Goal: Task Accomplishment & Management: Use online tool/utility

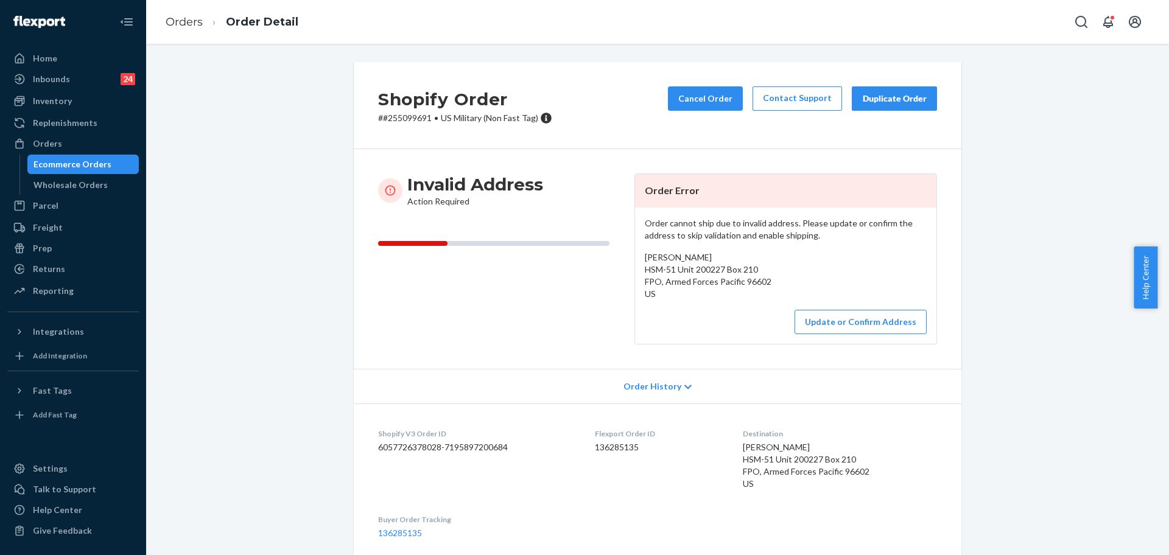
click at [41, 135] on div "Orders" at bounding box center [73, 143] width 129 height 17
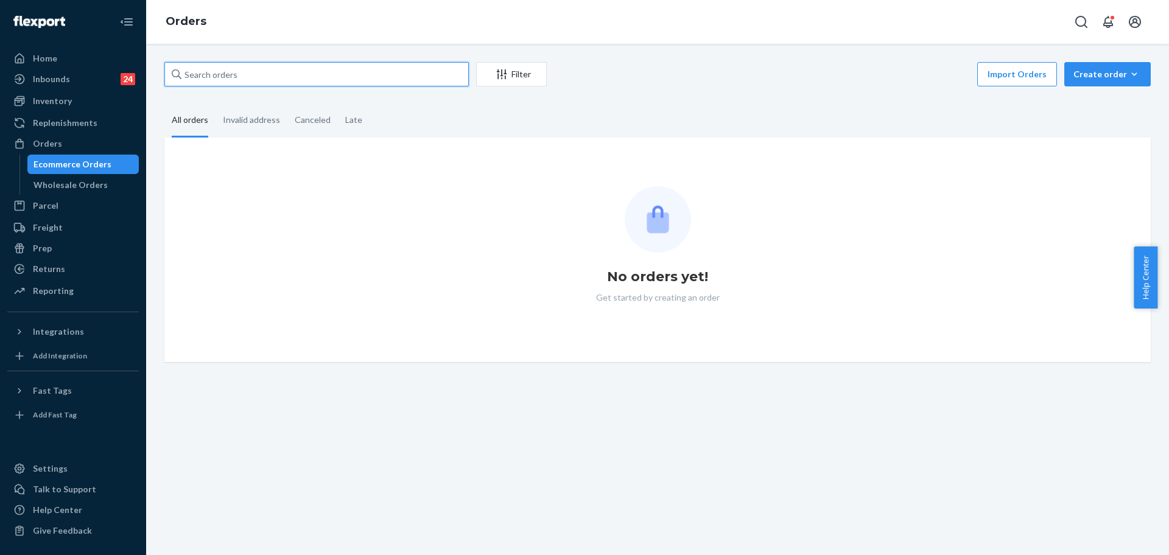
click at [228, 73] on input "text" at bounding box center [316, 74] width 304 height 24
paste input "255254677"
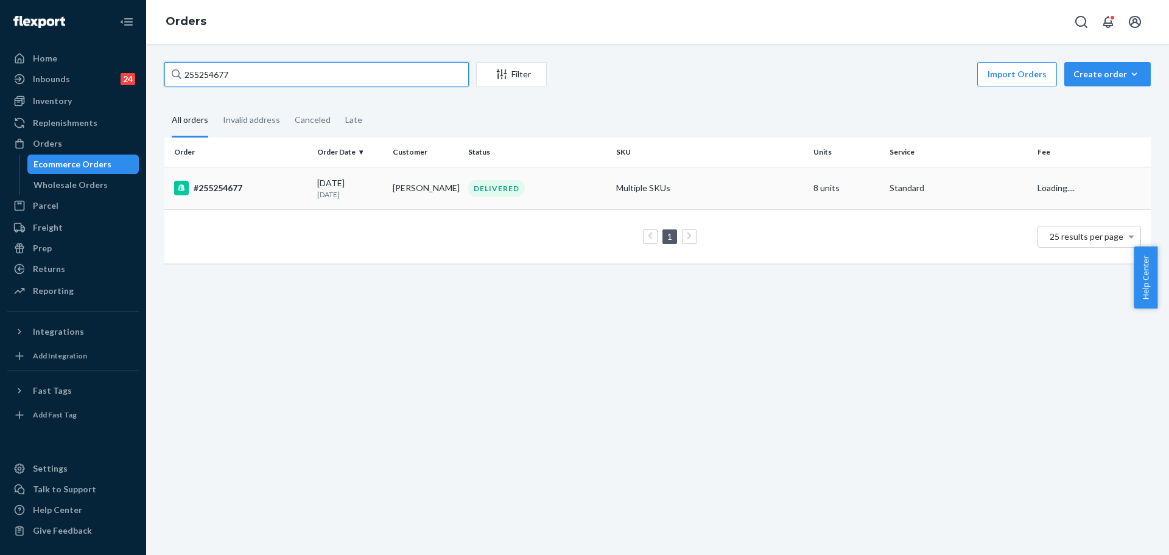
type input "255254677"
click at [298, 186] on div "#255254677" at bounding box center [240, 188] width 133 height 15
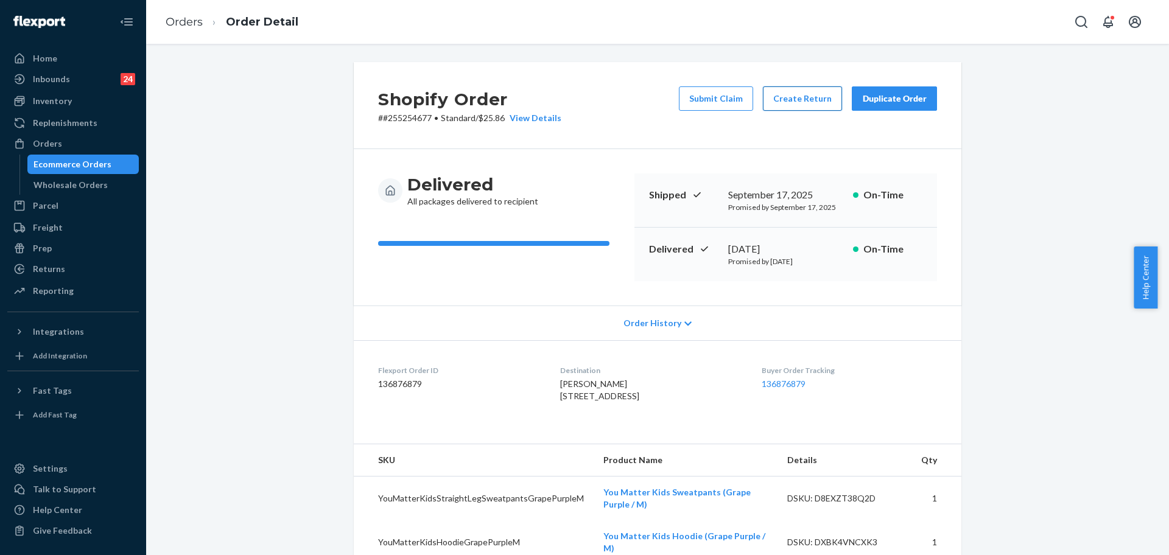
click at [797, 104] on button "Create Return" at bounding box center [802, 98] width 79 height 24
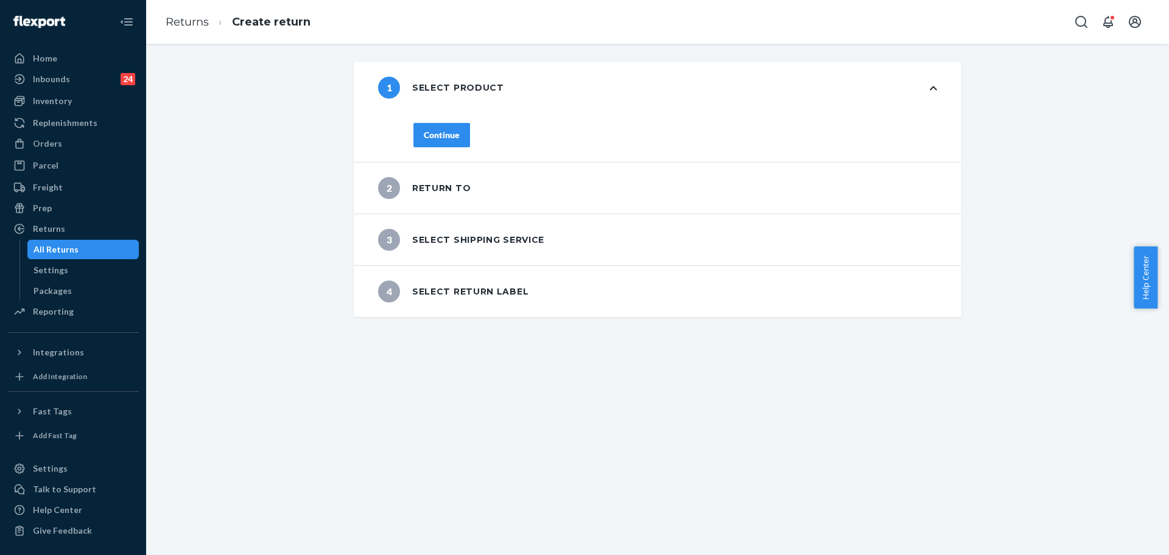
click at [441, 140] on div "Continue" at bounding box center [442, 135] width 36 height 12
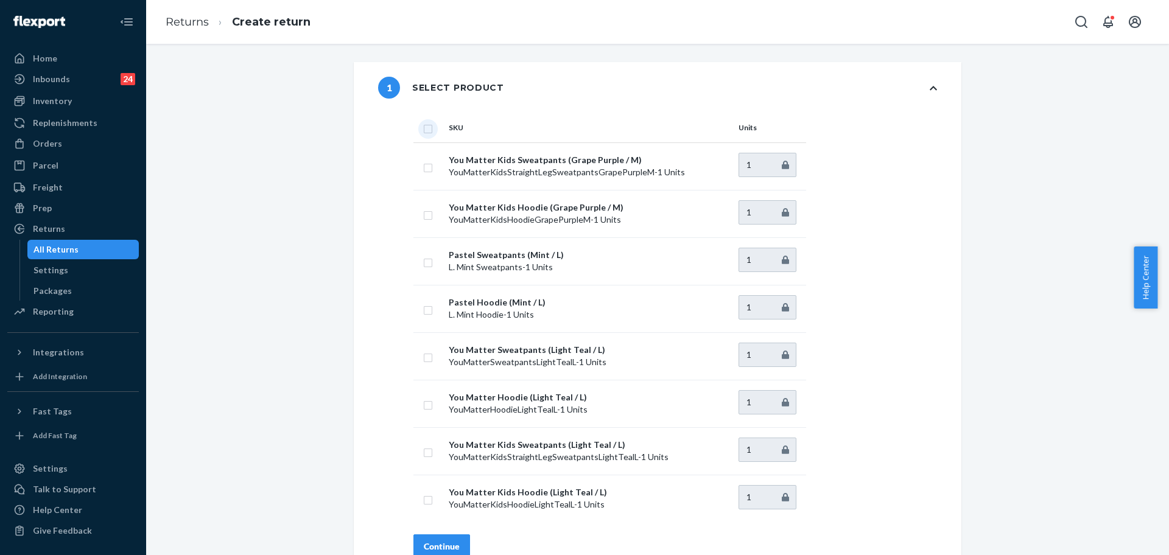
click at [427, 130] on input "checkbox" at bounding box center [428, 127] width 10 height 13
checkbox input "true"
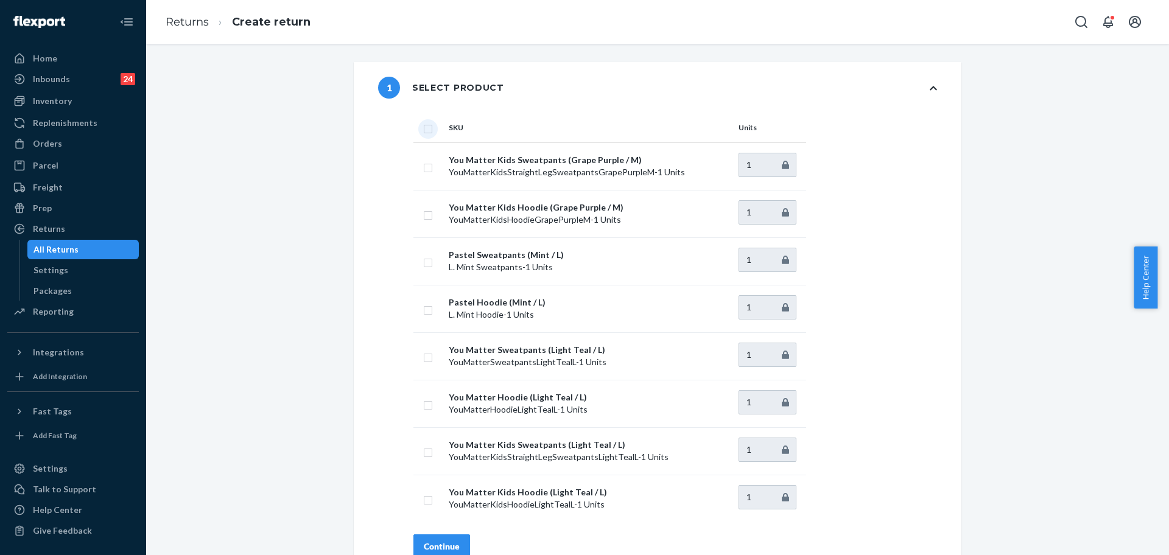
checkbox input "true"
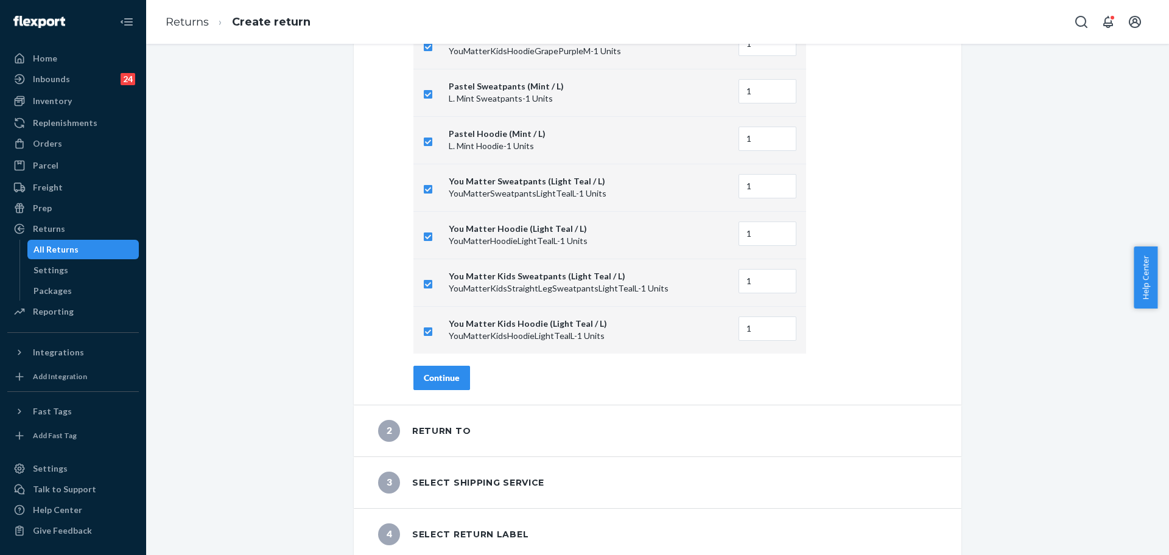
scroll to position [174, 0]
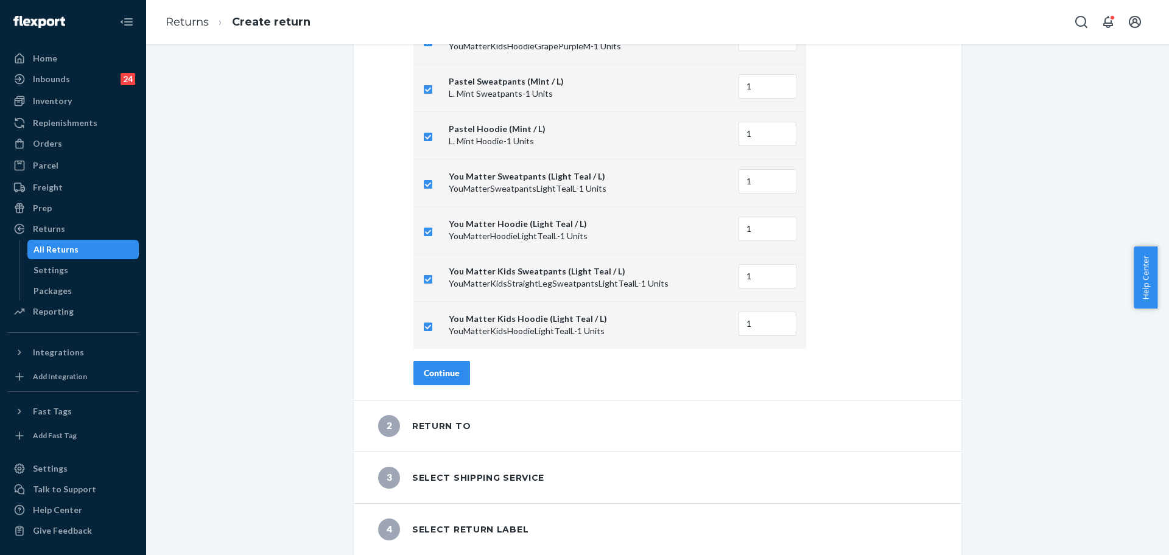
click at [439, 381] on button "Continue" at bounding box center [441, 373] width 57 height 24
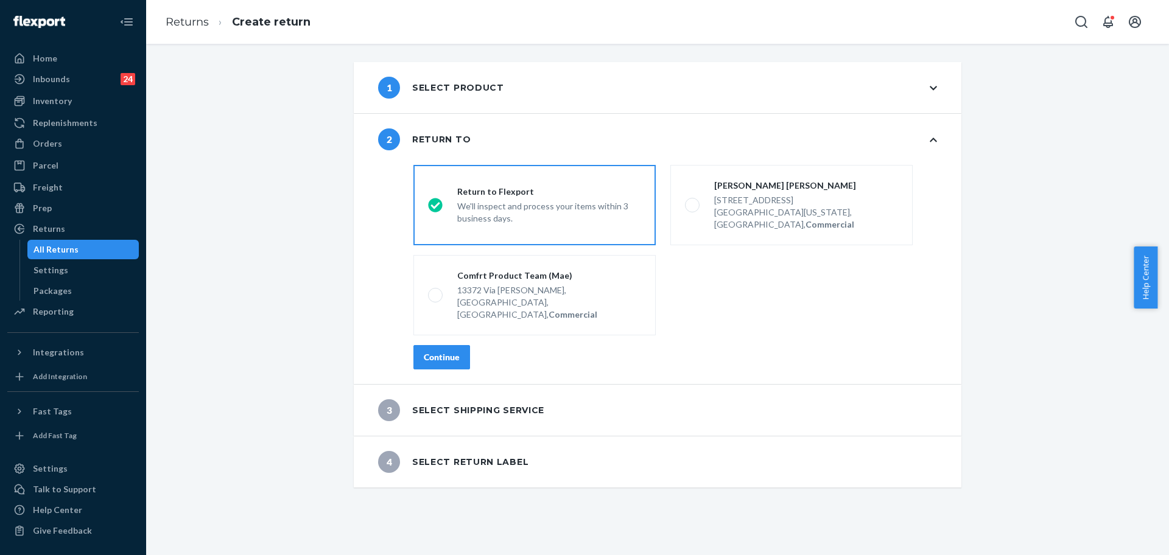
click at [438, 345] on button "Continue" at bounding box center [441, 357] width 57 height 24
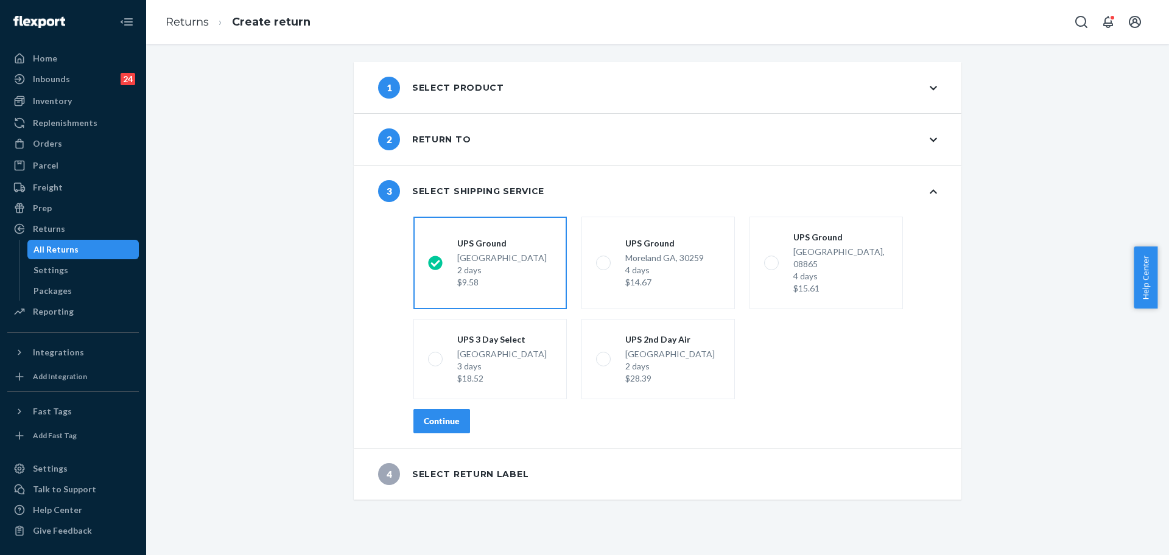
click at [440, 419] on button "Continue" at bounding box center [441, 421] width 57 height 24
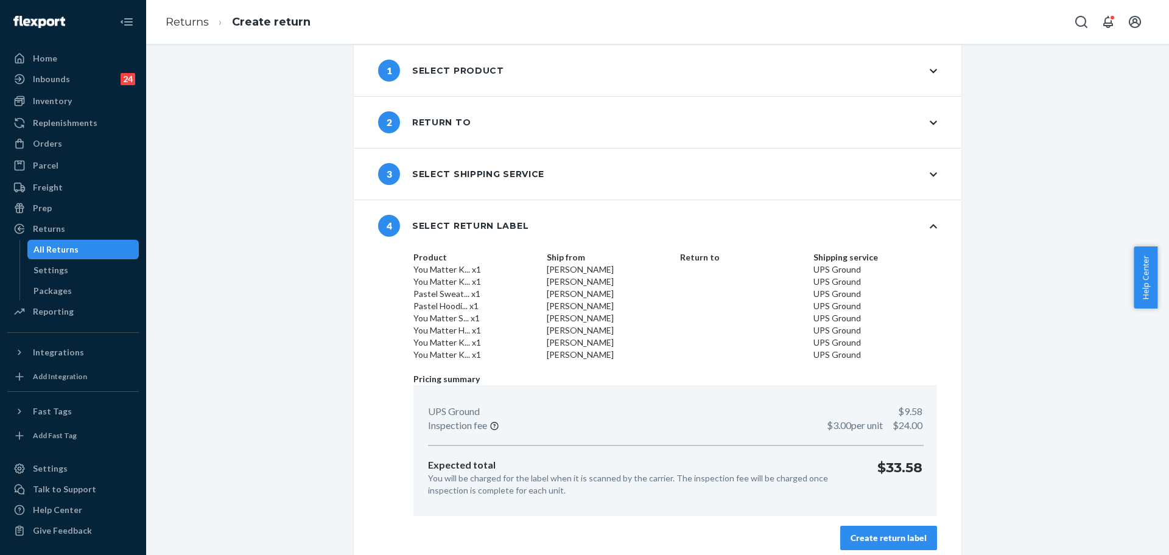
scroll to position [27, 0]
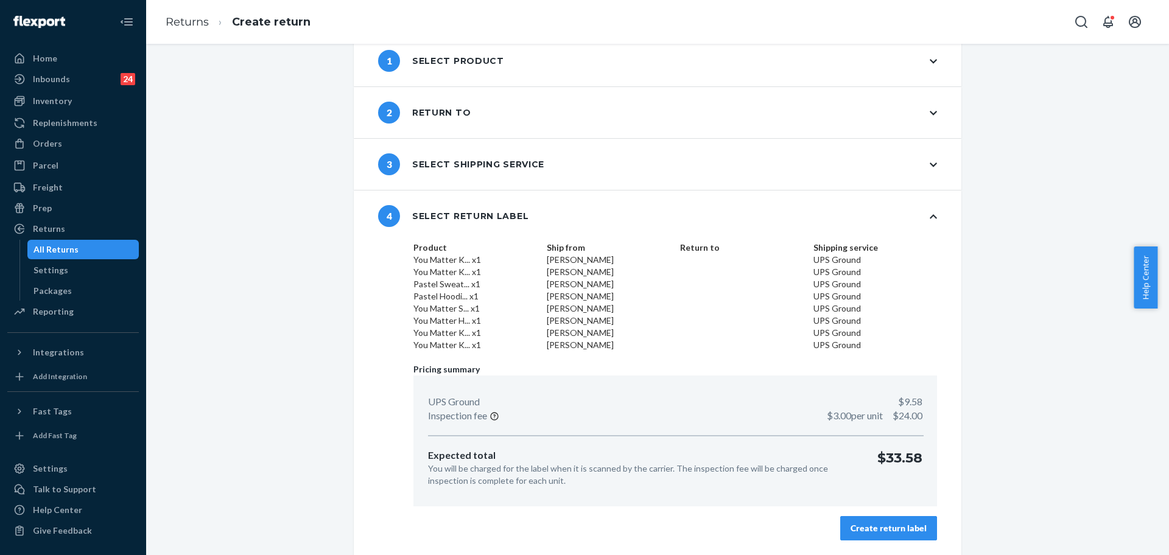
click at [888, 530] on div "Create return label" at bounding box center [889, 528] width 76 height 12
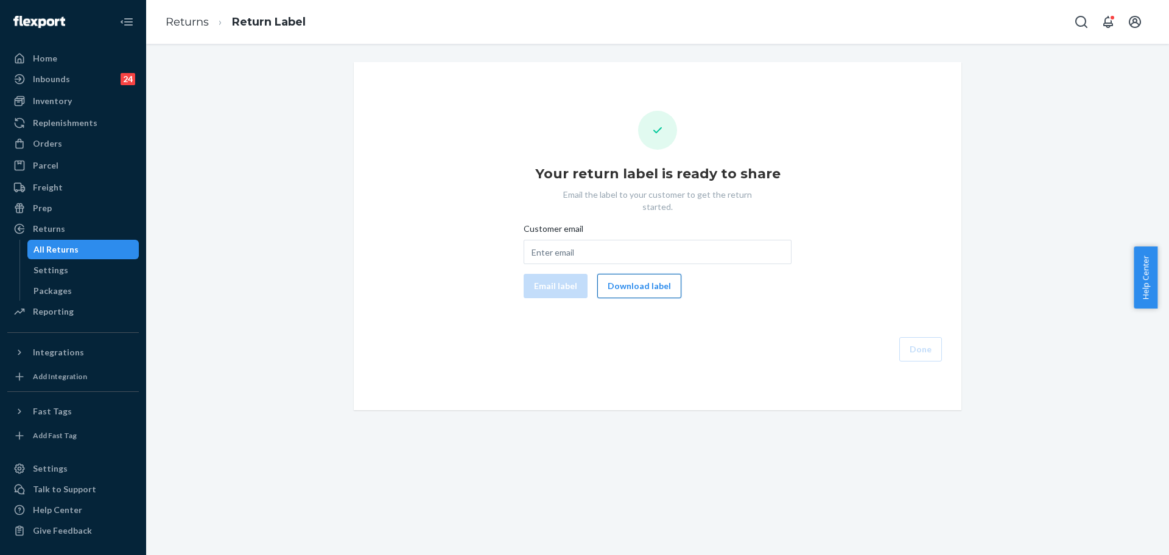
click at [625, 274] on button "Download label" at bounding box center [639, 286] width 84 height 24
